Goal: Obtain resource: Download file/media

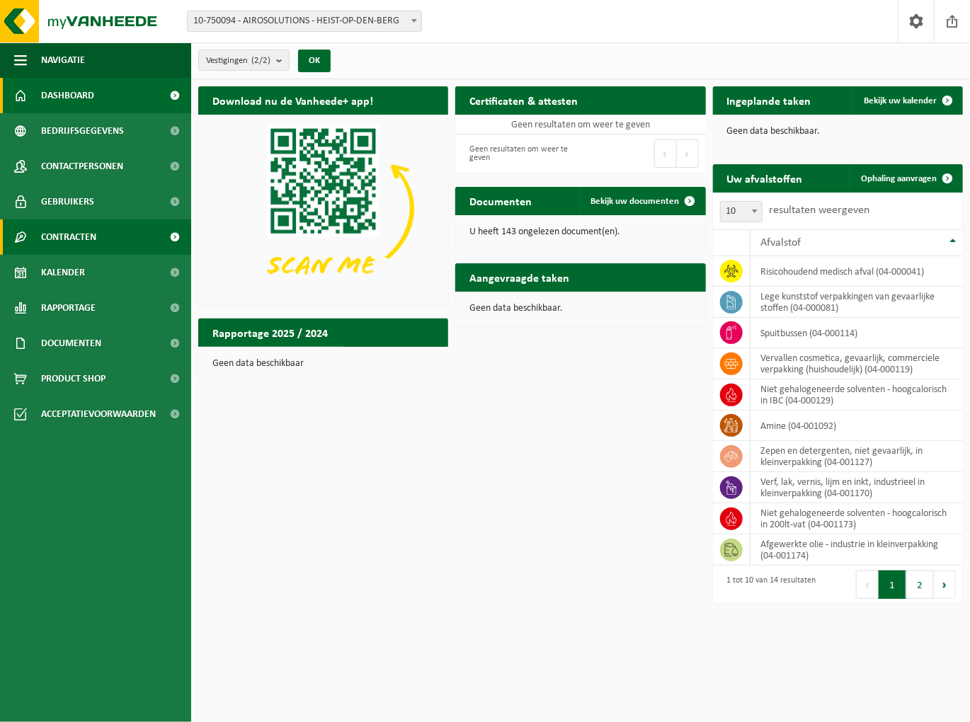
click at [78, 235] on span "Contracten" at bounding box center [68, 236] width 55 height 35
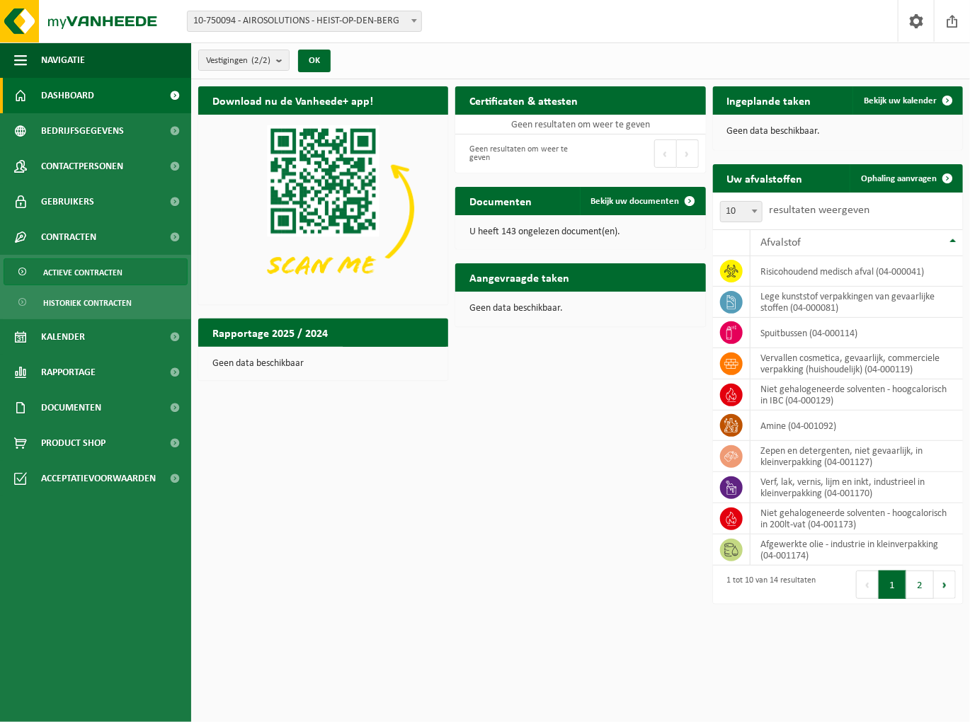
click at [68, 273] on span "Actieve contracten" at bounding box center [82, 272] width 79 height 27
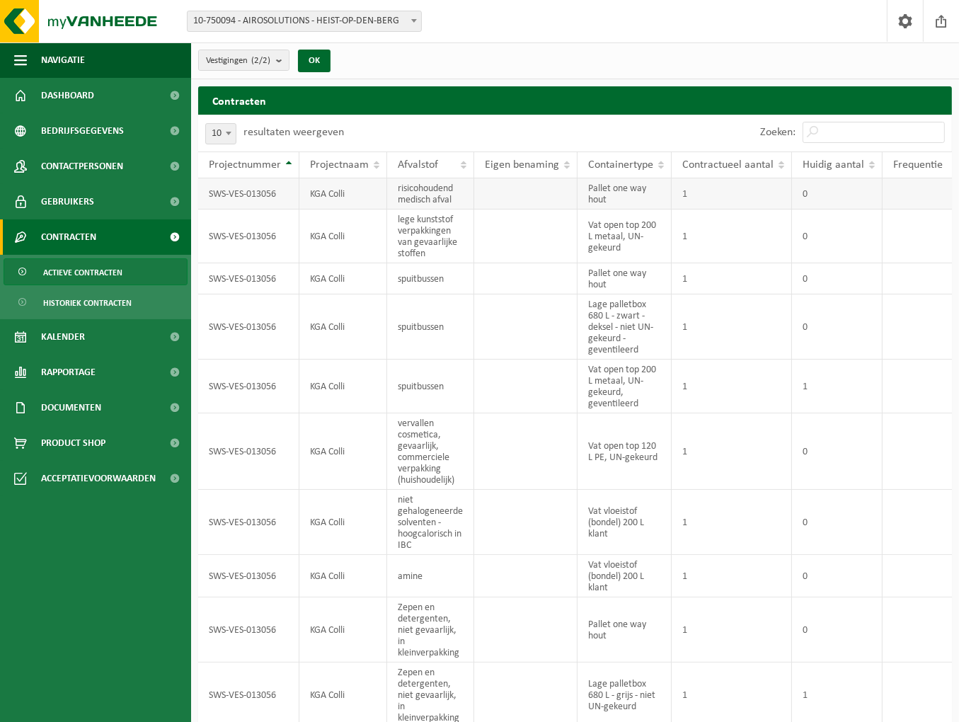
click at [354, 197] on td "KGA Colli" at bounding box center [343, 193] width 88 height 31
click at [294, 223] on td "SWS-VES-013056" at bounding box center [248, 237] width 101 height 54
click at [259, 242] on td "SWS-VES-013056" at bounding box center [248, 237] width 101 height 54
click at [241, 277] on td "SWS-VES-013056" at bounding box center [248, 278] width 101 height 31
click at [246, 449] on td "SWS-VES-013056" at bounding box center [248, 451] width 101 height 76
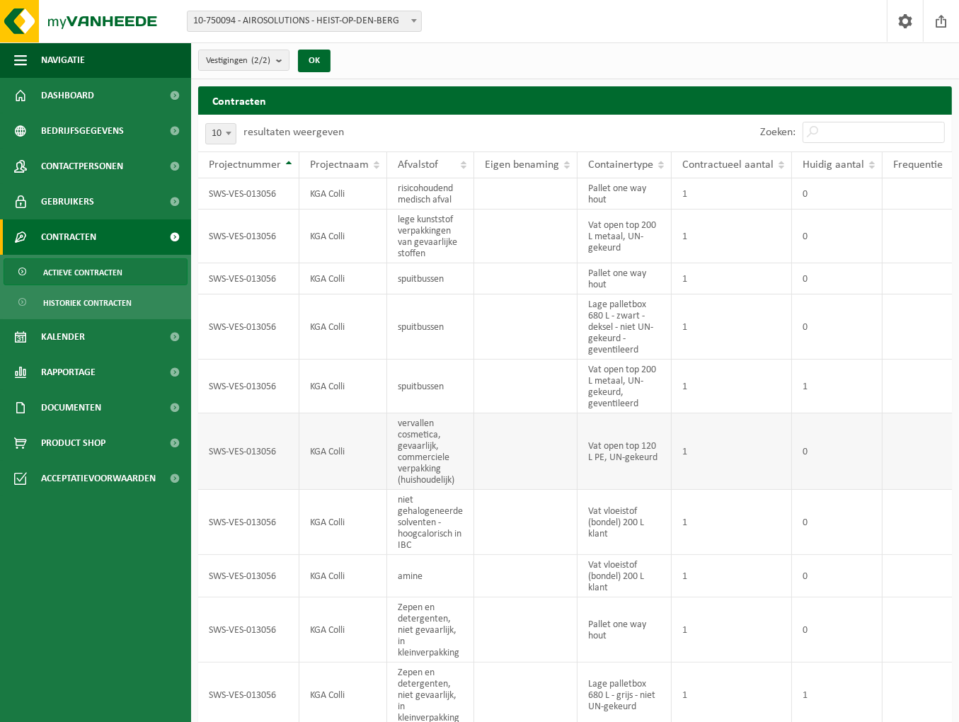
click at [246, 454] on td "SWS-VES-013056" at bounding box center [248, 451] width 101 height 76
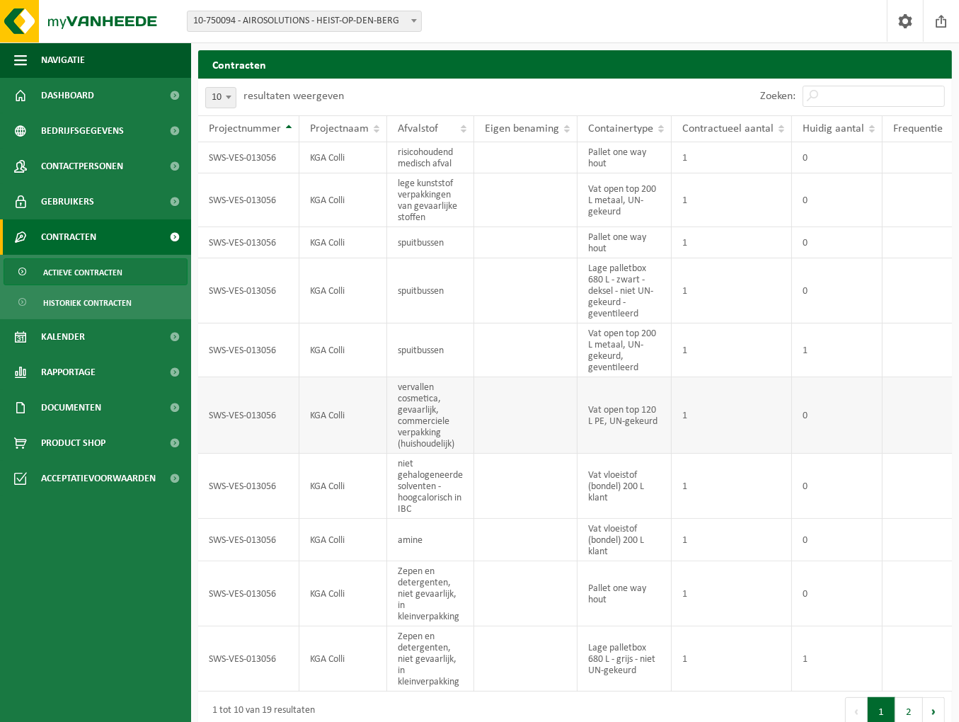
scroll to position [61, 0]
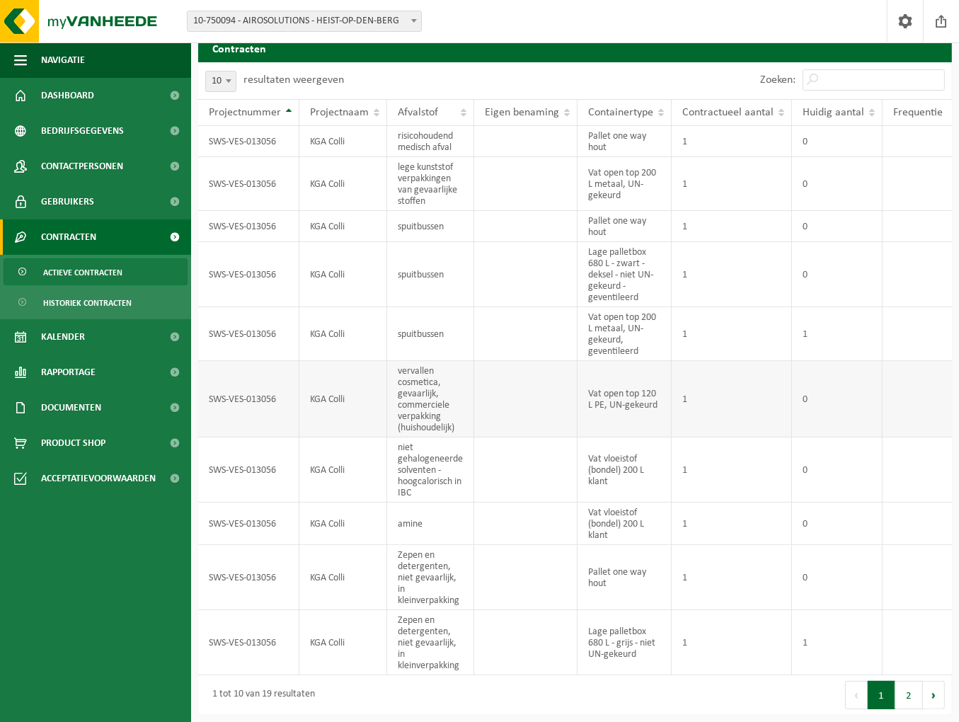
click at [578, 376] on td "Vat open top 120 L PE, UN-gekeurd" at bounding box center [625, 399] width 94 height 76
click at [629, 382] on td "Vat open top 120 L PE, UN-gekeurd" at bounding box center [625, 399] width 94 height 76
click at [428, 393] on td "vervallen cosmetica, gevaarlijk, commerciele verpakking (huishoudelijk)" at bounding box center [430, 399] width 87 height 76
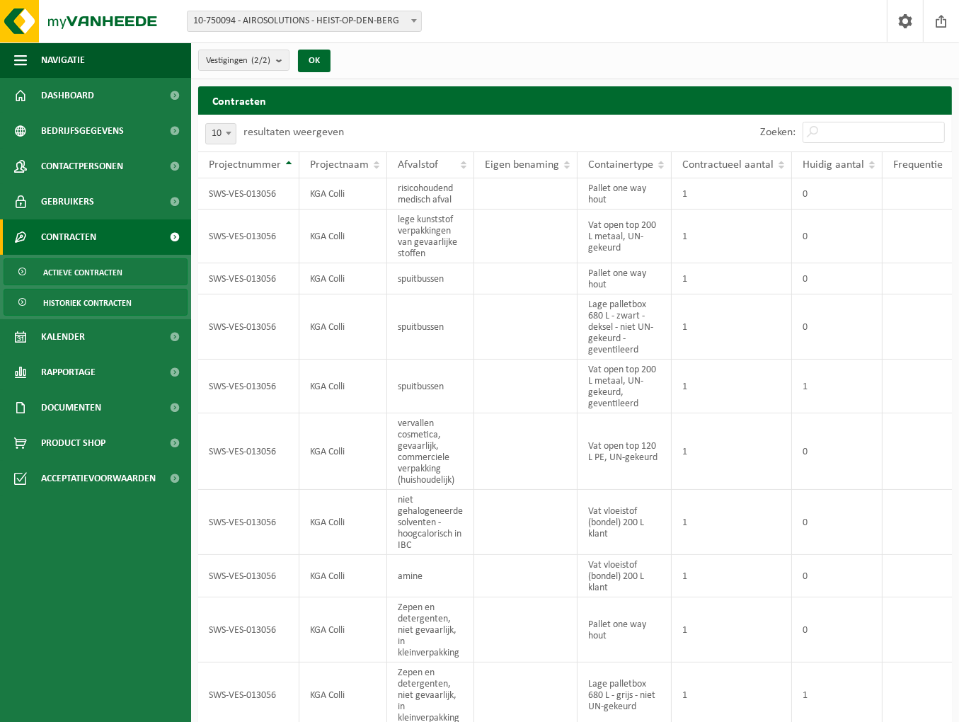
click at [65, 298] on span "Historiek contracten" at bounding box center [87, 303] width 88 height 27
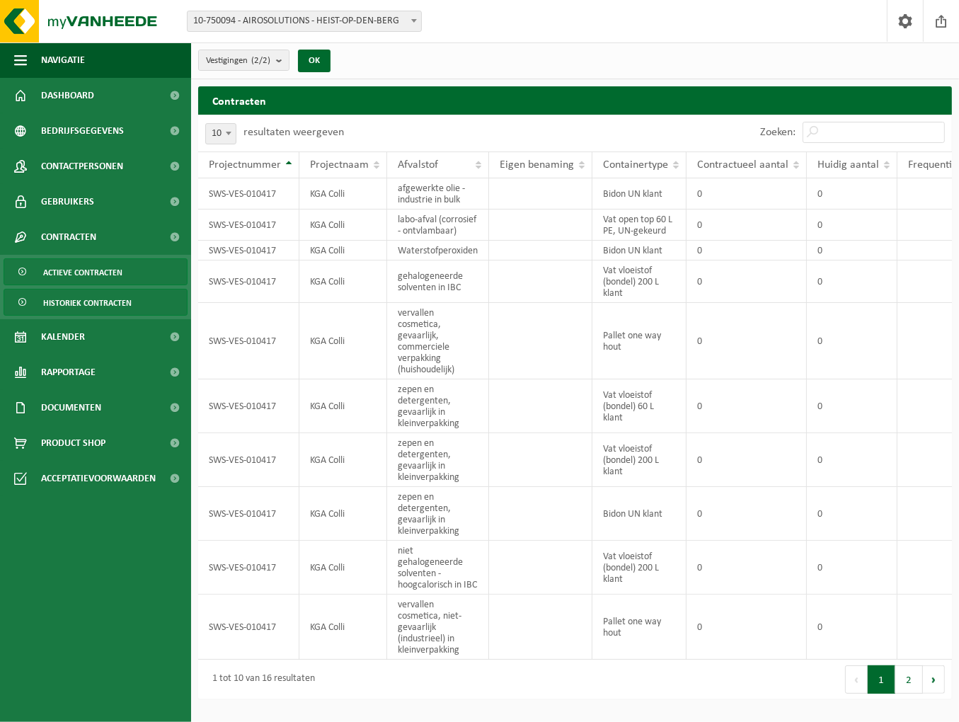
click at [82, 278] on span "Actieve contracten" at bounding box center [82, 272] width 79 height 27
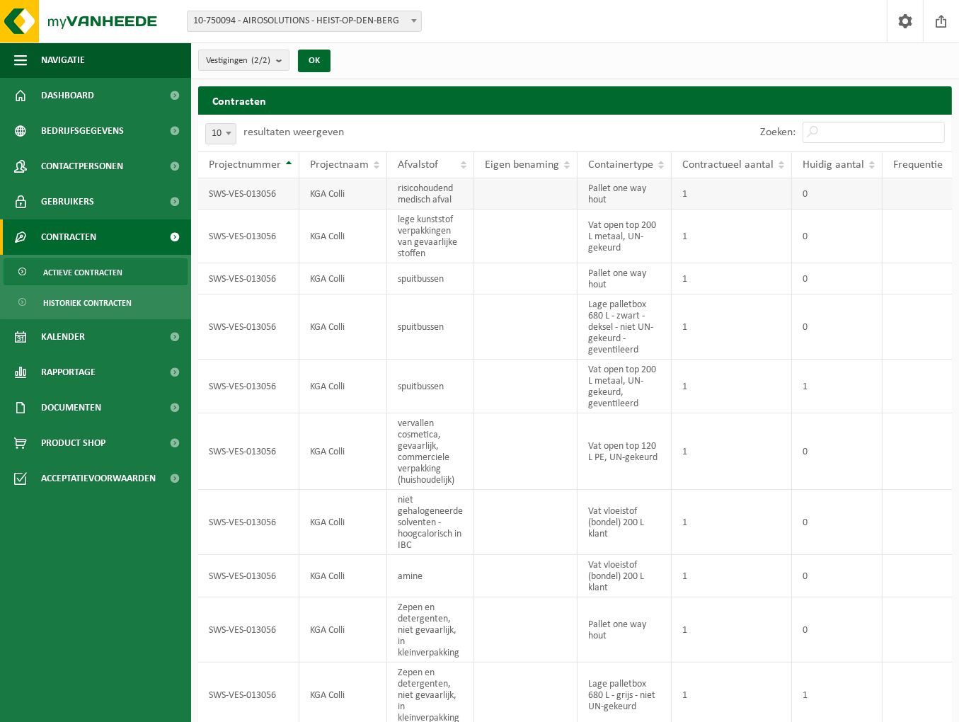
click at [694, 182] on td "1" at bounding box center [732, 193] width 120 height 31
click at [684, 194] on td "1" at bounding box center [732, 193] width 120 height 31
click at [96, 129] on span "Bedrijfsgegevens" at bounding box center [82, 130] width 83 height 35
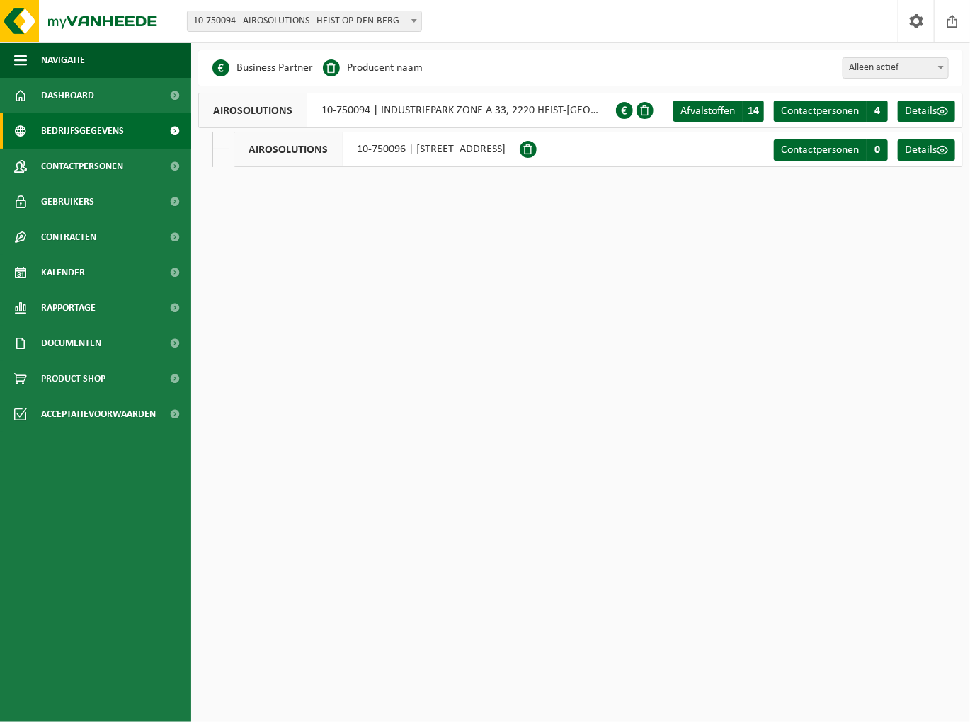
click at [292, 150] on span "AIROSOLUTIONS" at bounding box center [288, 149] width 108 height 34
click at [110, 103] on link "Dashboard" at bounding box center [95, 95] width 191 height 35
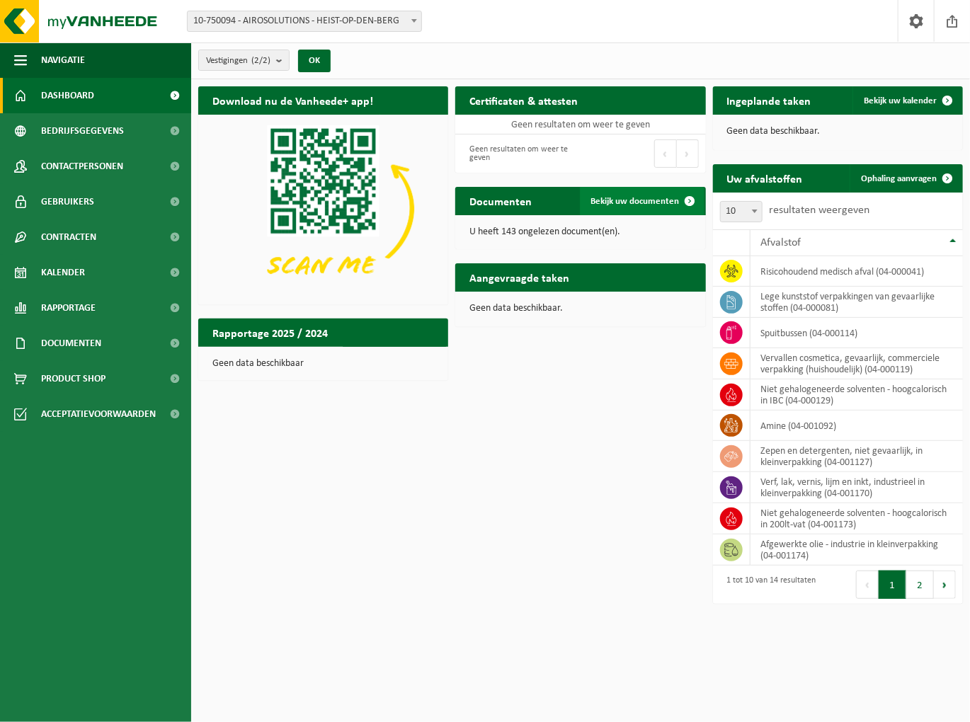
click at [638, 205] on span "Bekijk uw documenten" at bounding box center [635, 201] width 88 height 9
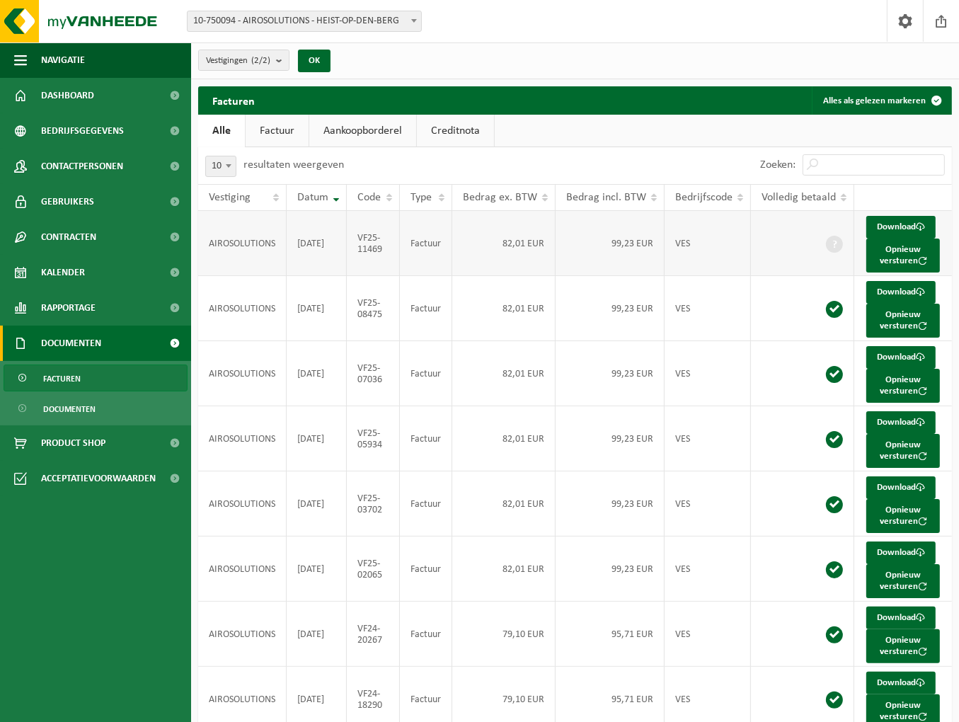
click at [260, 248] on td "AIROSOLUTIONS" at bounding box center [242, 243] width 88 height 65
click at [236, 236] on td "AIROSOLUTIONS" at bounding box center [242, 243] width 88 height 65
click at [883, 226] on link "Download" at bounding box center [900, 227] width 69 height 23
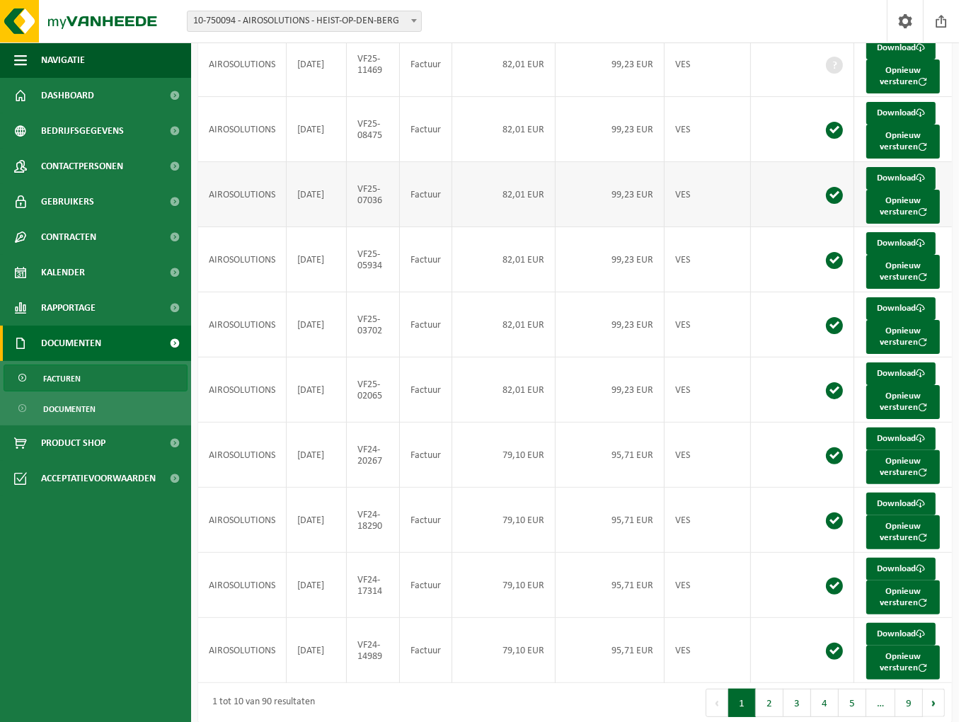
scroll to position [182, 0]
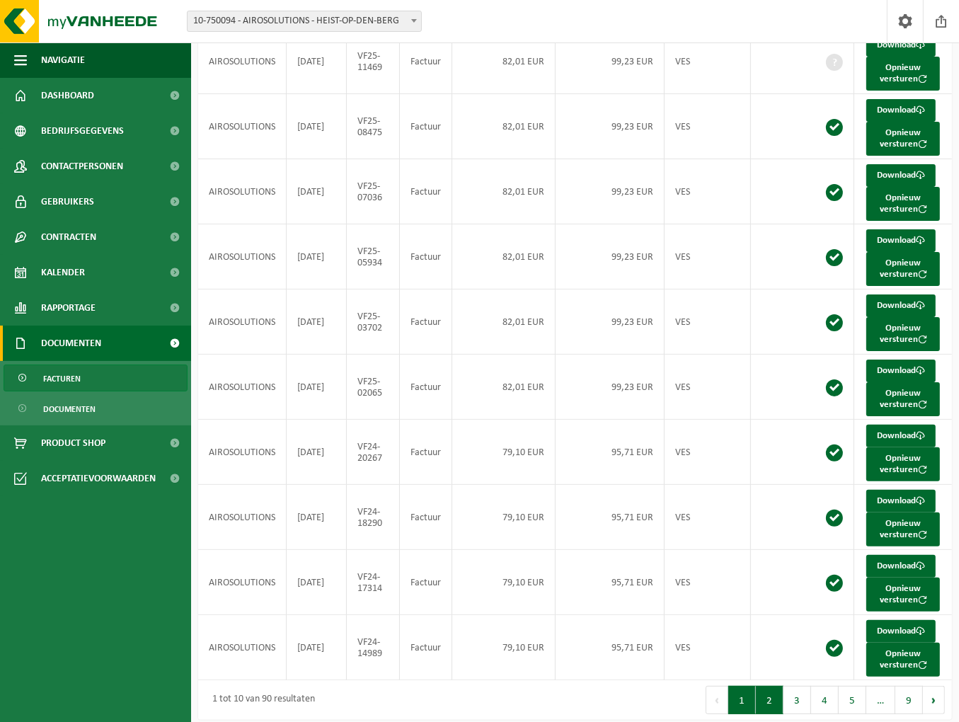
click at [764, 687] on button "2" at bounding box center [770, 700] width 28 height 28
click at [733, 686] on button "1" at bounding box center [742, 700] width 28 height 28
click at [780, 692] on button "2" at bounding box center [770, 700] width 28 height 28
click at [793, 689] on button "3" at bounding box center [798, 700] width 28 height 28
click at [762, 692] on button "2" at bounding box center [770, 700] width 28 height 28
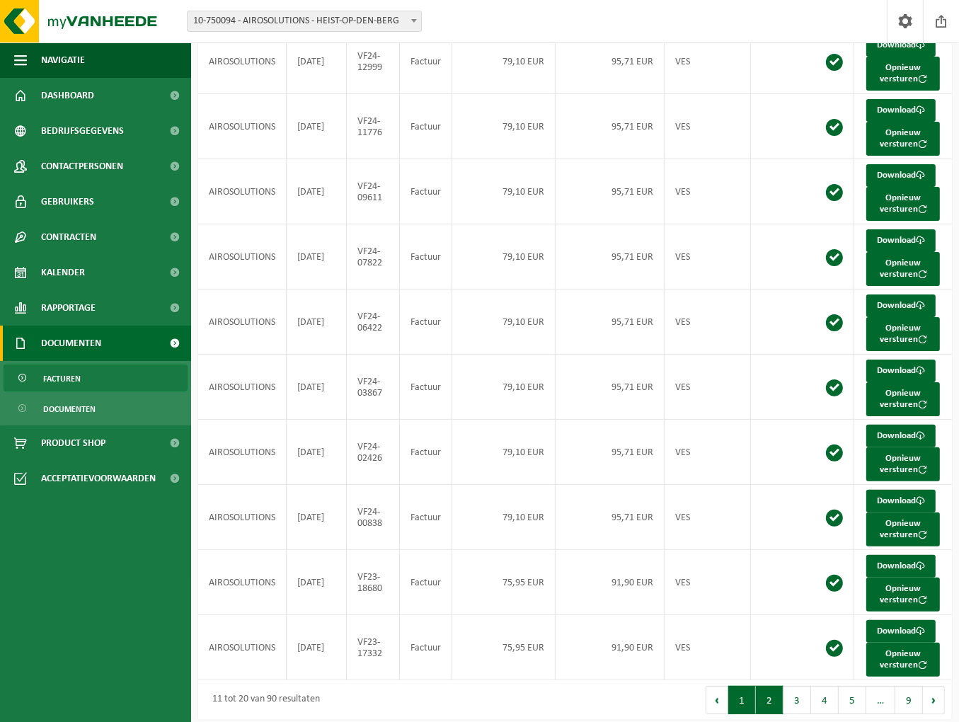
click at [744, 691] on button "1" at bounding box center [742, 700] width 28 height 28
click at [769, 692] on button "2" at bounding box center [770, 700] width 28 height 28
click at [792, 689] on button "3" at bounding box center [798, 700] width 28 height 28
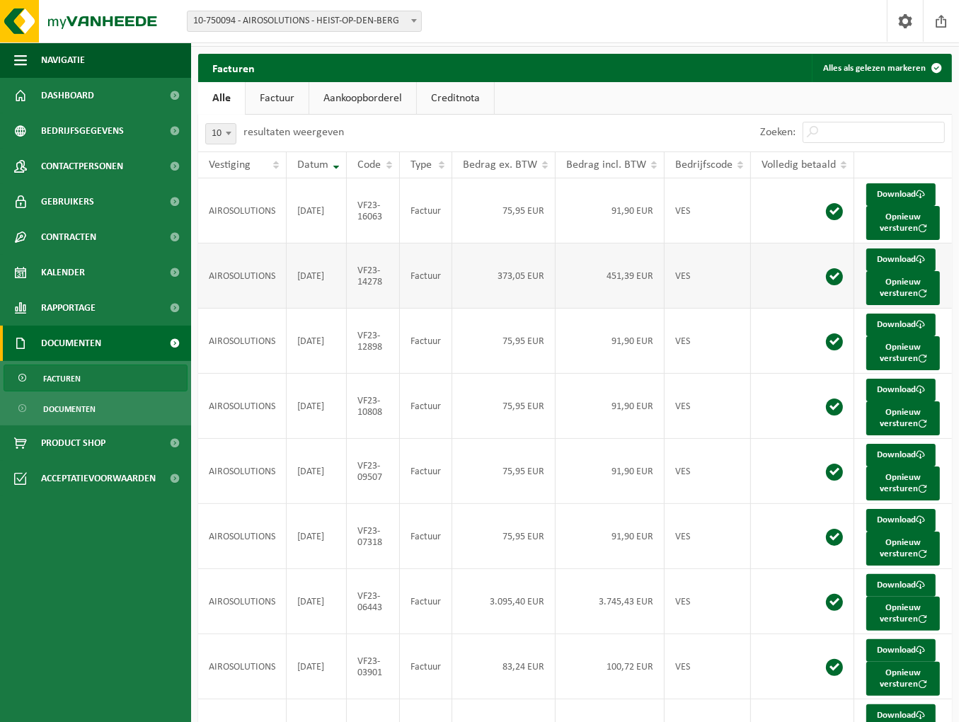
scroll to position [0, 0]
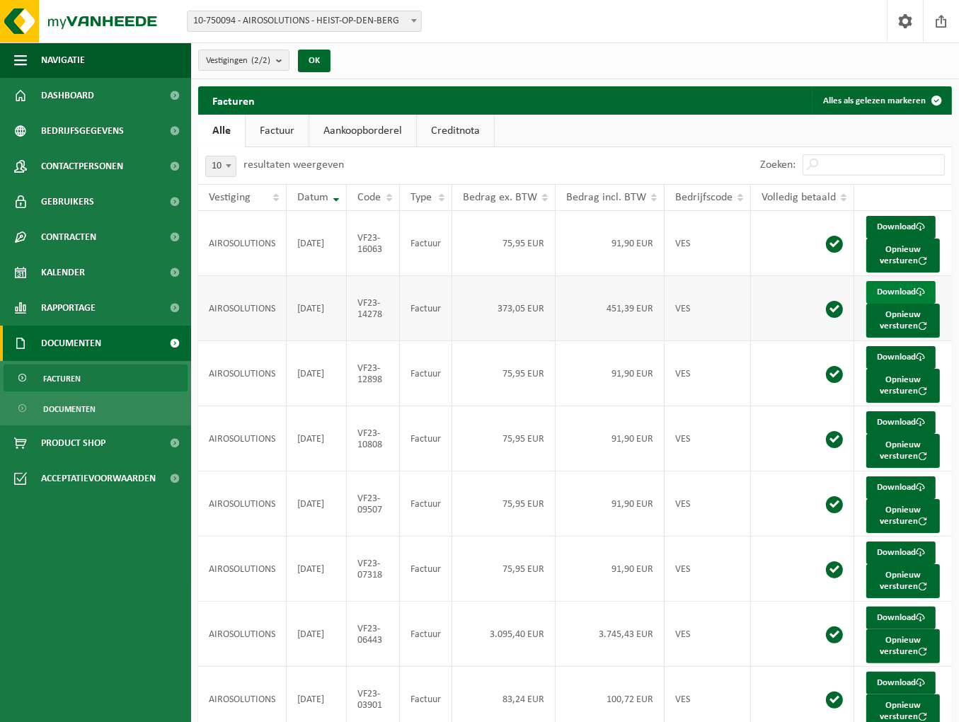
click at [887, 290] on link "Download" at bounding box center [900, 292] width 69 height 23
click at [62, 64] on span "Navigatie" at bounding box center [63, 59] width 44 height 35
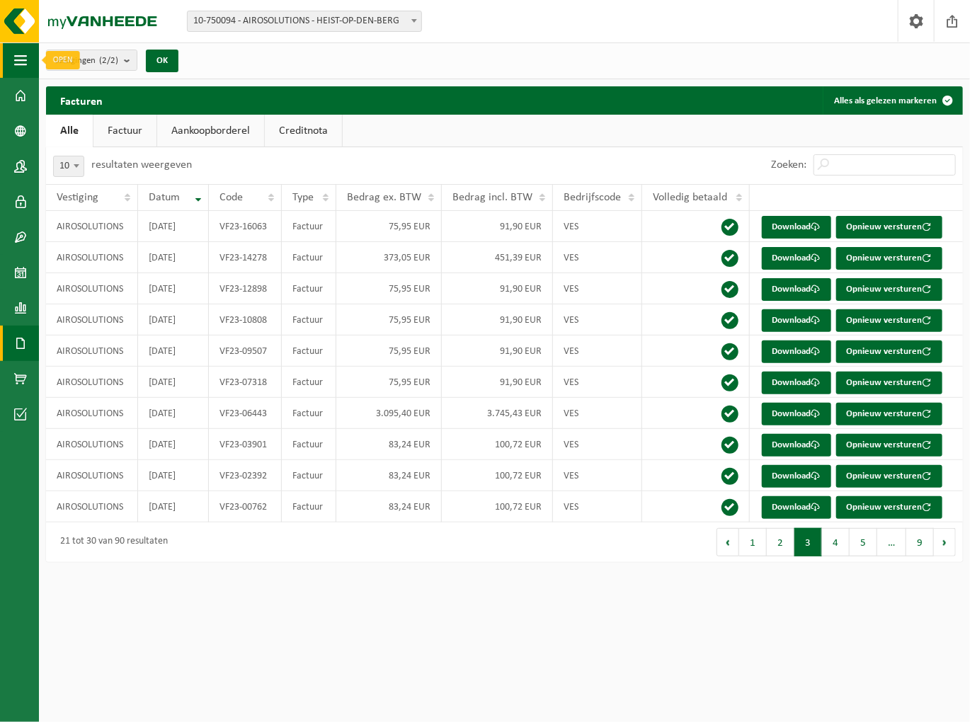
click at [18, 63] on span "button" at bounding box center [20, 59] width 13 height 35
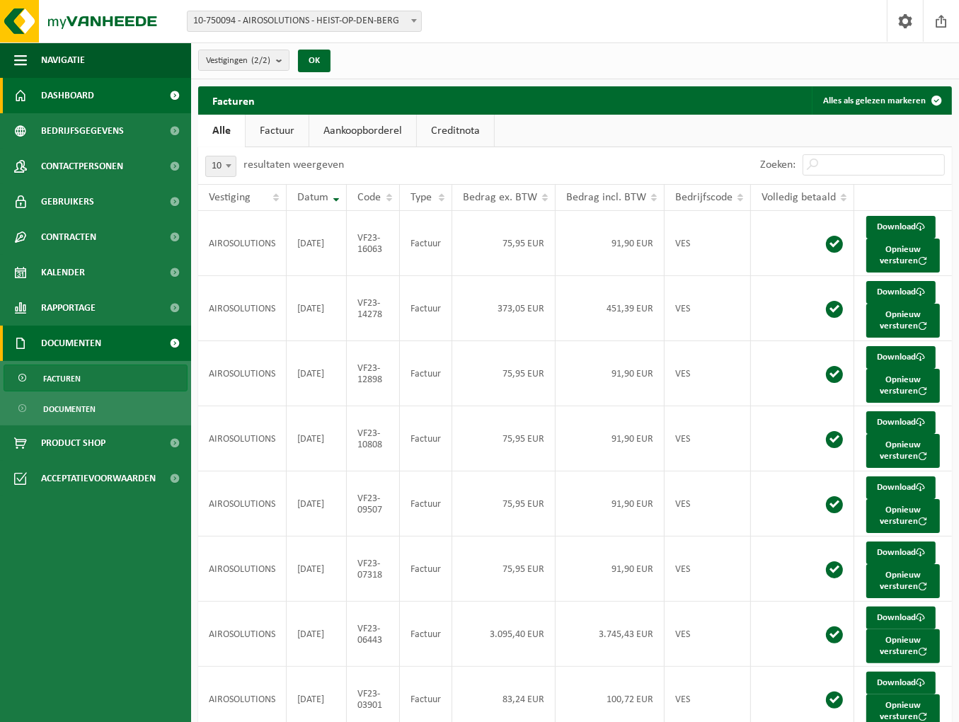
click at [34, 93] on link "Dashboard" at bounding box center [95, 95] width 191 height 35
